Goal: Use online tool/utility: Utilize a website feature to perform a specific function

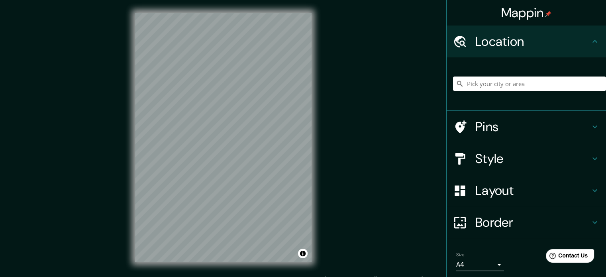
scroll to position [27, 0]
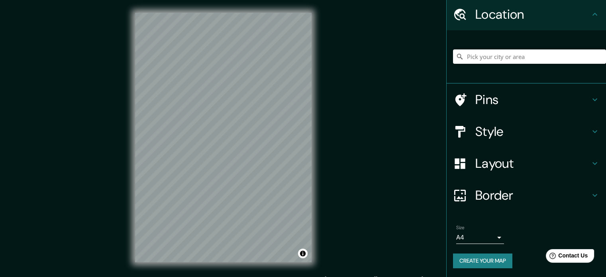
click at [381, 133] on div "Mappin Location [GEOGRAPHIC_DATA], [GEOGRAPHIC_DATA], [GEOGRAPHIC_DATA] 9428 [G…" at bounding box center [303, 143] width 606 height 287
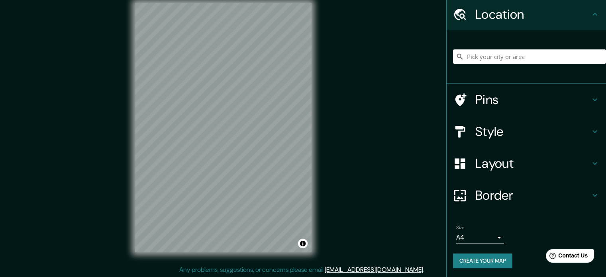
scroll to position [10, 0]
click at [493, 257] on button "Create your map" at bounding box center [482, 260] width 59 height 15
click at [498, 258] on div "Create your map" at bounding box center [526, 260] width 147 height 15
click at [480, 258] on button "Create your map" at bounding box center [482, 260] width 59 height 15
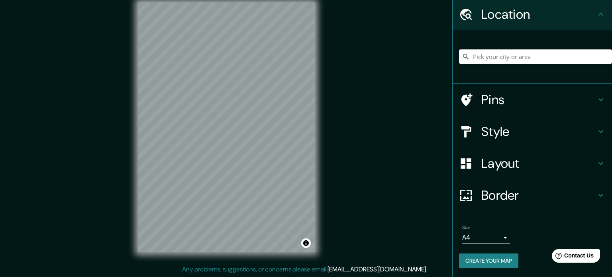
click at [480, 235] on body "Mappin Location [GEOGRAPHIC_DATA], [GEOGRAPHIC_DATA], [GEOGRAPHIC_DATA] 9428 [G…" at bounding box center [306, 128] width 612 height 277
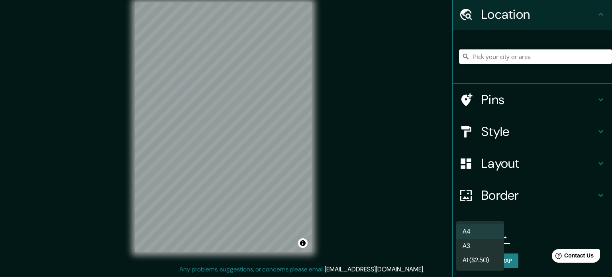
click at [487, 240] on li "A3" at bounding box center [480, 245] width 48 height 14
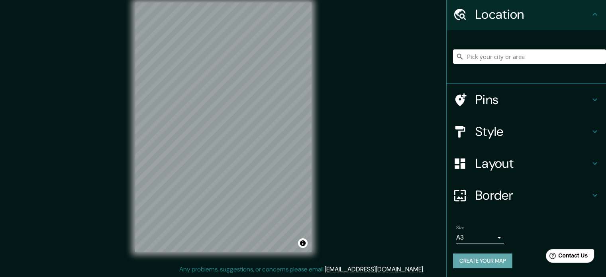
click at [491, 257] on button "Create your map" at bounding box center [482, 260] width 59 height 15
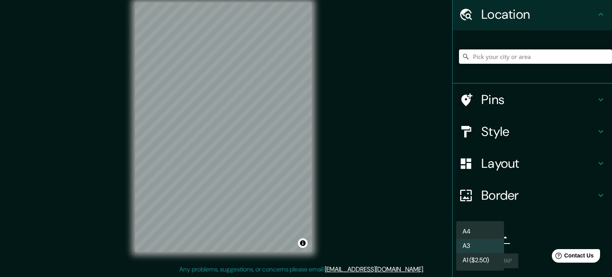
click at [497, 236] on body "Mappin Location [GEOGRAPHIC_DATA], [GEOGRAPHIC_DATA], [GEOGRAPHIC_DATA] 9428 [G…" at bounding box center [306, 128] width 612 height 277
click at [490, 233] on li "A4" at bounding box center [480, 231] width 48 height 14
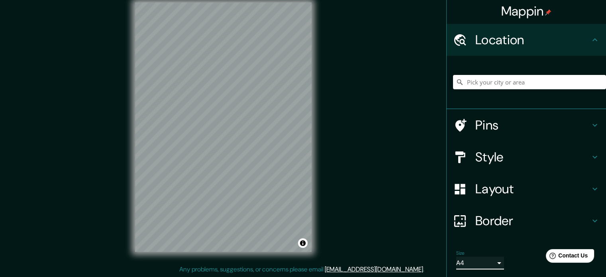
scroll to position [0, 0]
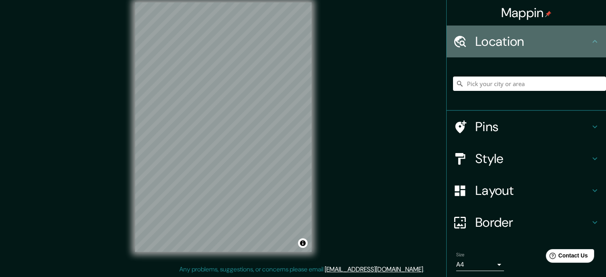
click at [592, 41] on icon at bounding box center [595, 42] width 10 height 10
click at [590, 43] on icon at bounding box center [595, 42] width 10 height 10
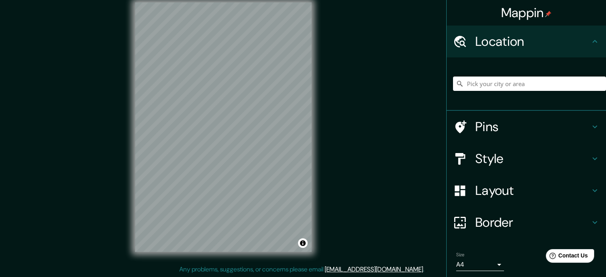
click at [590, 43] on icon at bounding box center [595, 42] width 10 height 10
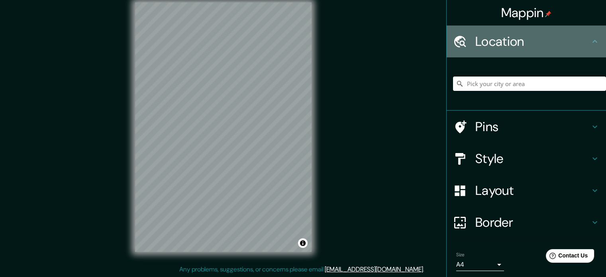
click at [590, 43] on icon at bounding box center [595, 42] width 10 height 10
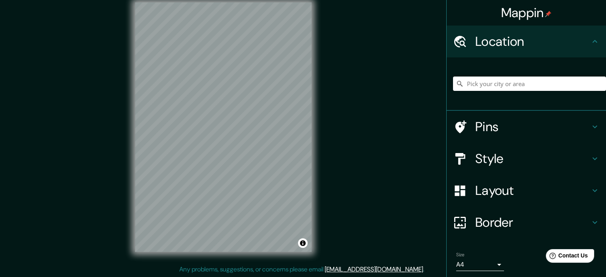
click at [590, 43] on icon at bounding box center [595, 42] width 10 height 10
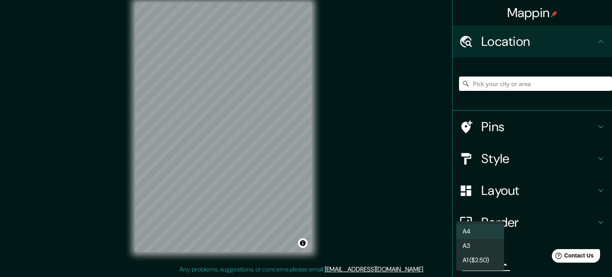
click at [480, 260] on body "Mappin Location [GEOGRAPHIC_DATA], [GEOGRAPHIC_DATA], [GEOGRAPHIC_DATA] 9428 [G…" at bounding box center [306, 128] width 612 height 277
click at [473, 229] on li "A4" at bounding box center [480, 231] width 48 height 14
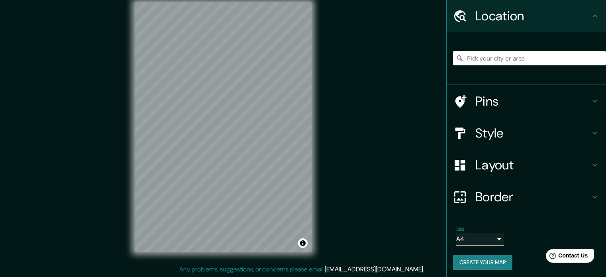
scroll to position [27, 0]
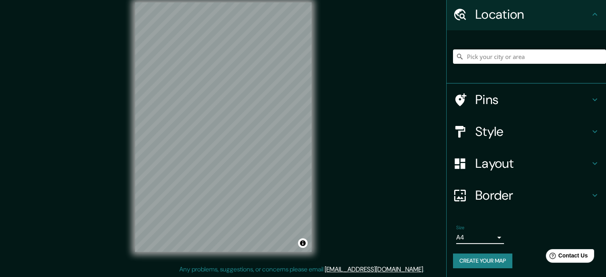
click at [481, 263] on button "Create your map" at bounding box center [482, 260] width 59 height 15
click at [477, 258] on div "Create your map" at bounding box center [526, 260] width 147 height 15
click at [379, 266] on link "[EMAIL_ADDRESS][DOMAIN_NAME]" at bounding box center [374, 269] width 98 height 8
click at [388, 14] on div "Mappin Location [GEOGRAPHIC_DATA], [GEOGRAPHIC_DATA], [GEOGRAPHIC_DATA] 9428 [G…" at bounding box center [303, 133] width 606 height 287
click at [467, 258] on div "Create your map" at bounding box center [526, 260] width 147 height 15
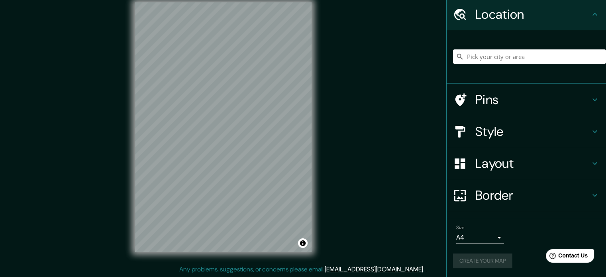
click at [419, 213] on div "Mappin Location [GEOGRAPHIC_DATA], [GEOGRAPHIC_DATA], [GEOGRAPHIC_DATA] 9428 [G…" at bounding box center [303, 133] width 606 height 287
click at [360, 195] on div "Mappin Location [GEOGRAPHIC_DATA], [GEOGRAPHIC_DATA], [GEOGRAPHIC_DATA] 9428 [G…" at bounding box center [303, 133] width 606 height 287
click at [489, 256] on button "Create your map" at bounding box center [482, 260] width 59 height 15
click at [470, 256] on button "Create your map" at bounding box center [482, 260] width 59 height 15
click at [590, 195] on icon at bounding box center [595, 195] width 10 height 10
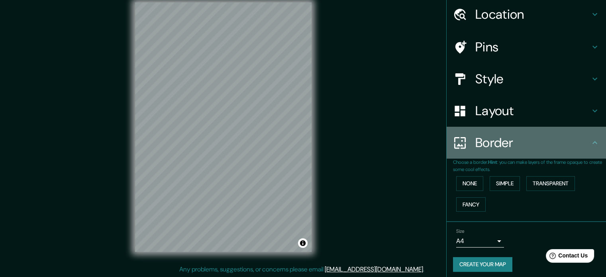
click at [590, 138] on icon at bounding box center [595, 143] width 10 height 10
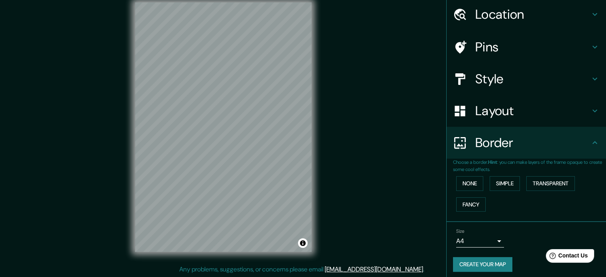
click at [593, 141] on div "Border" at bounding box center [525, 143] width 159 height 32
click at [590, 141] on icon at bounding box center [595, 143] width 10 height 10
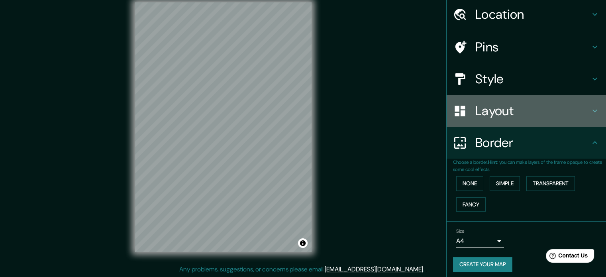
click at [590, 113] on icon at bounding box center [595, 111] width 10 height 10
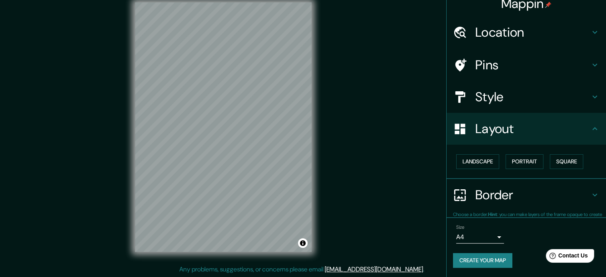
scroll to position [9, 0]
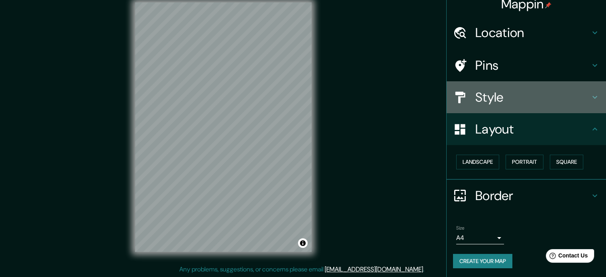
click at [590, 96] on icon at bounding box center [595, 97] width 10 height 10
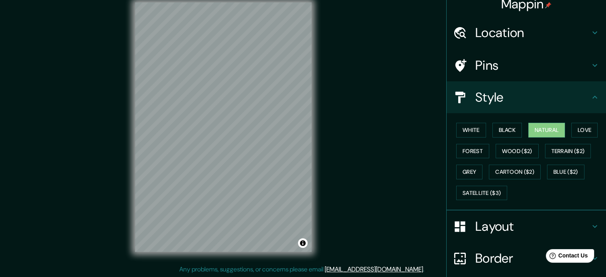
click at [590, 96] on icon at bounding box center [595, 97] width 10 height 10
click at [590, 62] on icon at bounding box center [595, 66] width 10 height 10
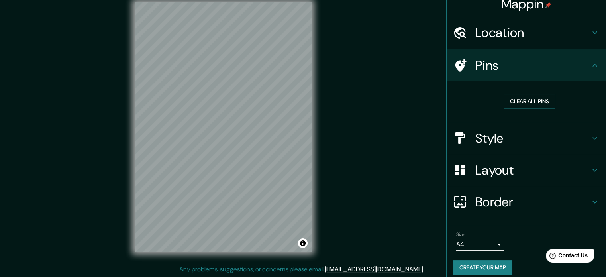
click at [595, 33] on div "Location" at bounding box center [525, 33] width 159 height 32
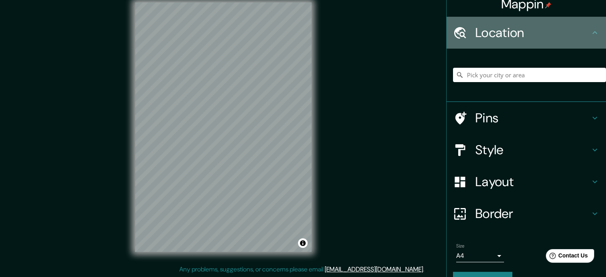
click at [595, 33] on div "Location" at bounding box center [525, 33] width 159 height 32
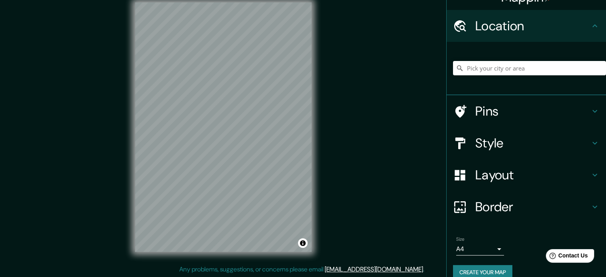
scroll to position [27, 0]
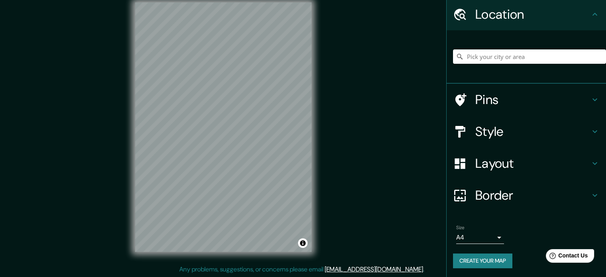
click at [502, 258] on button "Create your map" at bounding box center [482, 260] width 59 height 15
click at [502, 258] on div "Create your map" at bounding box center [526, 260] width 147 height 15
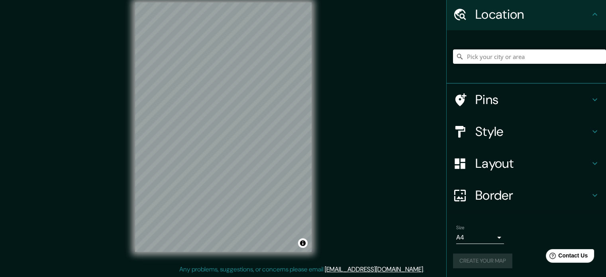
click at [502, 258] on div "Create your map" at bounding box center [526, 260] width 147 height 15
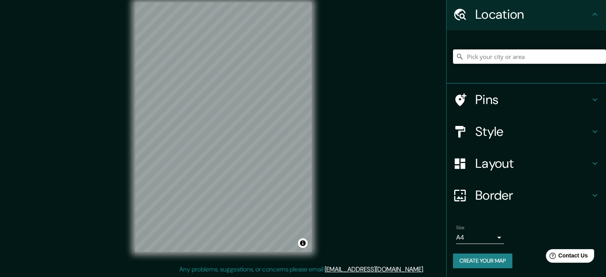
click at [502, 258] on button "Create your map" at bounding box center [482, 260] width 59 height 15
click at [502, 258] on div "Create your map" at bounding box center [526, 260] width 147 height 15
click at [370, 269] on link "[EMAIL_ADDRESS][DOMAIN_NAME]" at bounding box center [374, 269] width 98 height 8
click at [398, 84] on div "Mappin Location [GEOGRAPHIC_DATA], [GEOGRAPHIC_DATA], [GEOGRAPHIC_DATA] 9428 [G…" at bounding box center [303, 133] width 606 height 287
click at [471, 264] on button "Create your map" at bounding box center [482, 260] width 59 height 15
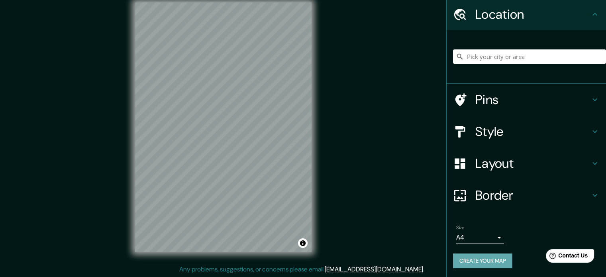
click at [472, 262] on button "Create your map" at bounding box center [482, 260] width 59 height 15
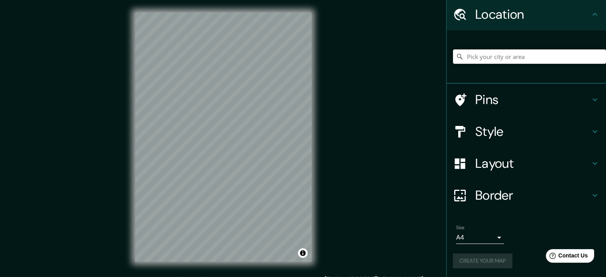
scroll to position [0, 0]
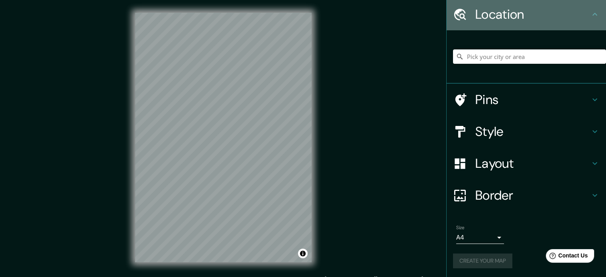
click at [590, 10] on icon at bounding box center [595, 15] width 10 height 10
click at [590, 16] on icon at bounding box center [595, 15] width 10 height 10
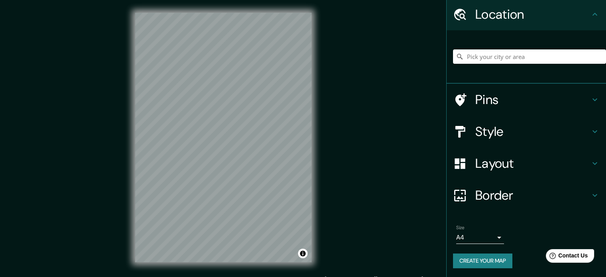
click at [590, 16] on icon at bounding box center [595, 15] width 10 height 10
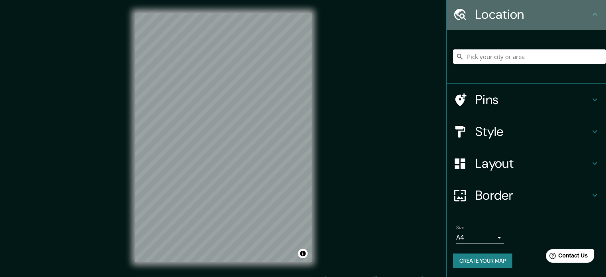
click at [590, 16] on icon at bounding box center [595, 15] width 10 height 10
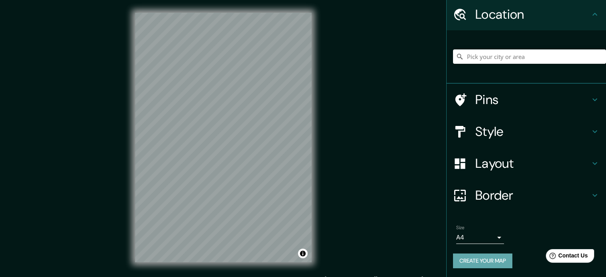
click at [479, 254] on button "Create your map" at bounding box center [482, 260] width 59 height 15
click at [492, 259] on div "Create your map" at bounding box center [526, 260] width 147 height 15
click at [485, 259] on button "Create your map" at bounding box center [482, 260] width 59 height 15
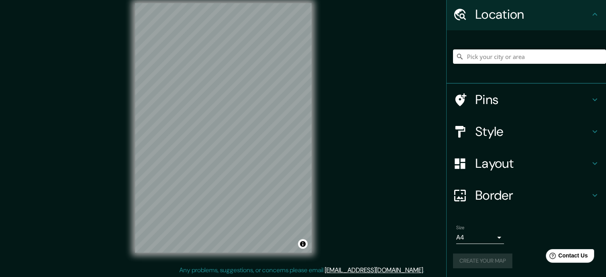
scroll to position [10, 0]
